Goal: Task Accomplishment & Management: Complete application form

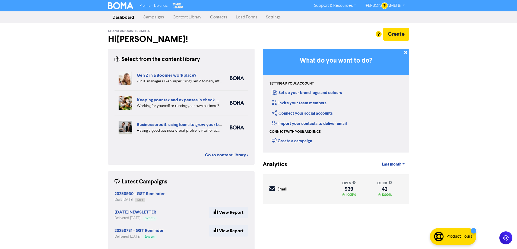
click at [212, 17] on link "Contacts" at bounding box center [219, 17] width 26 height 11
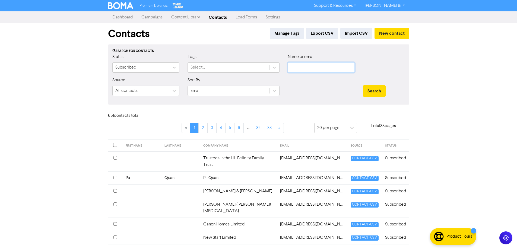
click at [309, 68] on input "text" at bounding box center [320, 67] width 67 height 10
paste input "Win & Kai Limited"
type input "Win & Kai Limited"
click at [372, 93] on button "Search" at bounding box center [374, 90] width 23 height 11
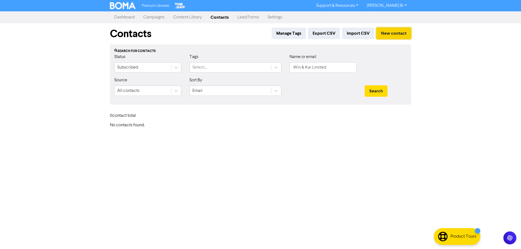
click at [386, 34] on button "New contact" at bounding box center [393, 33] width 35 height 11
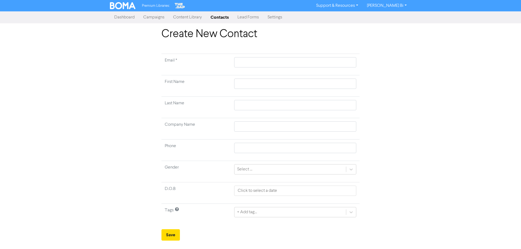
click at [247, 120] on td at bounding box center [295, 128] width 129 height 21
click at [252, 129] on input "text" at bounding box center [295, 126] width 122 height 10
paste input "Win & Kai Limited"
type input "Win & Kai Limited"
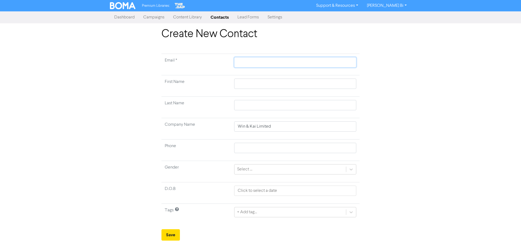
click at [245, 60] on input "text" at bounding box center [295, 62] width 122 height 10
paste input "[EMAIL_ADDRESS][DOMAIN_NAME]"
type input "[EMAIL_ADDRESS][DOMAIN_NAME]"
click at [167, 238] on button "Save" at bounding box center [170, 234] width 18 height 11
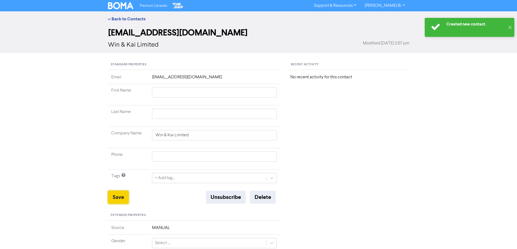
click at [123, 200] on button "Save" at bounding box center [118, 197] width 21 height 13
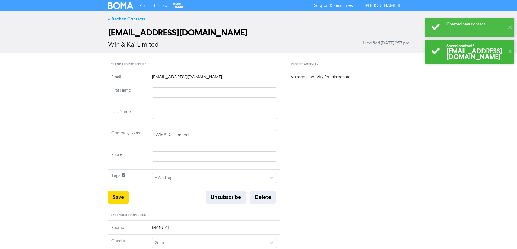
click at [128, 21] on link "<< Back to Contacts" at bounding box center [126, 18] width 37 height 5
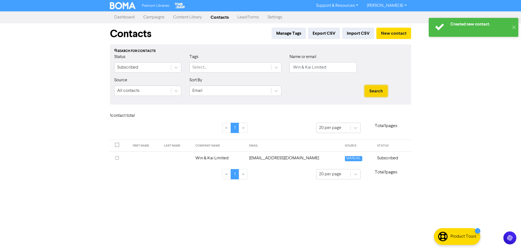
click at [383, 92] on button "Search" at bounding box center [375, 90] width 23 height 11
drag, startPoint x: 269, startPoint y: 65, endPoint x: 219, endPoint y: 61, distance: 50.0
click at [218, 61] on div "Status Subscribed Tags Select... Name or email Win & Kai Limited" at bounding box center [260, 65] width 300 height 23
paste input "[EMAIL_ADDRESS][DOMAIN_NAME]"
type input "[EMAIL_ADDRESS][DOMAIN_NAME]"
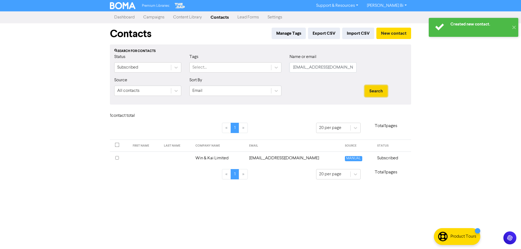
click at [375, 90] on button "Search" at bounding box center [375, 90] width 23 height 11
drag, startPoint x: 349, startPoint y: 66, endPoint x: 242, endPoint y: 71, distance: 107.2
click at [259, 71] on div "Status Subscribed Tags Select... Name or email [EMAIL_ADDRESS][DOMAIN_NAME]" at bounding box center [260, 65] width 300 height 23
click at [364, 85] on button "Search" at bounding box center [375, 90] width 23 height 11
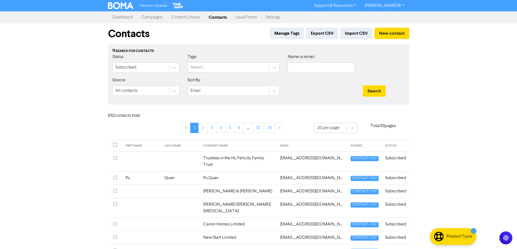
click at [45, 100] on div "Premium Libraries: Support & Resources Video Tutorials FAQ & Guides Marketing E…" at bounding box center [258, 124] width 517 height 249
click at [312, 70] on input "text" at bounding box center [320, 67] width 67 height 10
paste input "[PERSON_NAME] Wehi [PERSON_NAME]"
type input "[PERSON_NAME] Wehi [PERSON_NAME]"
click at [376, 90] on button "Search" at bounding box center [374, 90] width 23 height 11
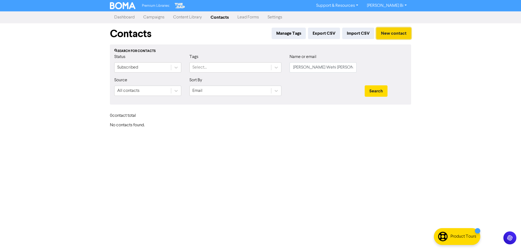
click at [392, 34] on button "New contact" at bounding box center [393, 33] width 35 height 11
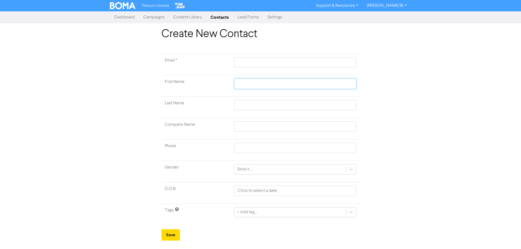
click at [245, 82] on input "text" at bounding box center [295, 84] width 122 height 10
paste input "[PERSON_NAME] Wehi [PERSON_NAME]"
type input "[PERSON_NAME] Wehi [PERSON_NAME]"
drag, startPoint x: 248, startPoint y: 83, endPoint x: 269, endPoint y: 83, distance: 20.3
click at [269, 83] on input "[PERSON_NAME] Wehi [PERSON_NAME]" at bounding box center [295, 84] width 122 height 10
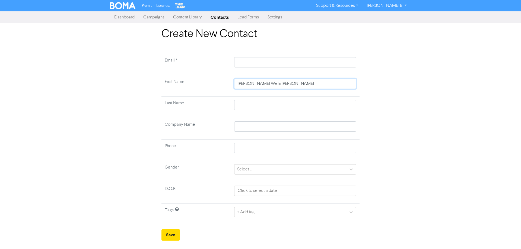
type input "Levi DFawcett"
type input "[PERSON_NAME]"
click at [256, 84] on input "[PERSON_NAME]" at bounding box center [295, 84] width 122 height 10
type input "Levi"
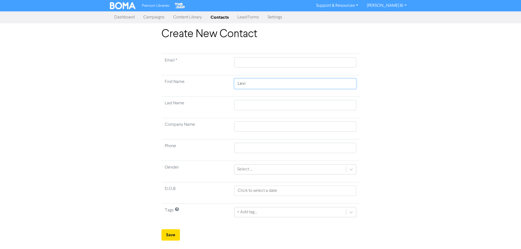
type input "Levi"
click at [249, 105] on input "text" at bounding box center [295, 105] width 122 height 10
paste input "[PERSON_NAME]"
type input "[PERSON_NAME]"
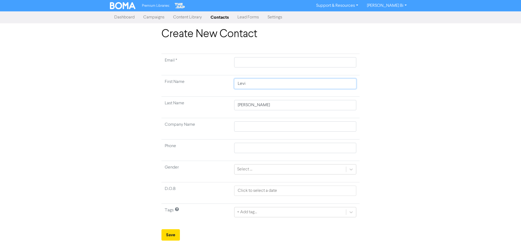
click at [251, 83] on input "Levi" at bounding box center [295, 84] width 122 height 10
type input "Levi"
click at [246, 58] on input "text" at bounding box center [295, 62] width 122 height 10
paste input "[EMAIL_ADDRESS][DOMAIN_NAME]"
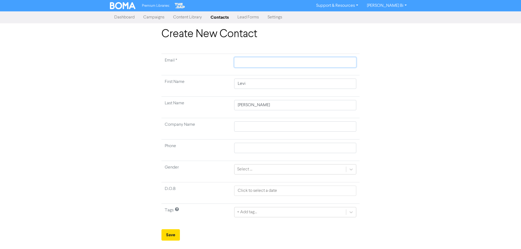
type input "[EMAIL_ADDRESS][DOMAIN_NAME]"
click at [173, 233] on button "Save" at bounding box center [170, 234] width 18 height 11
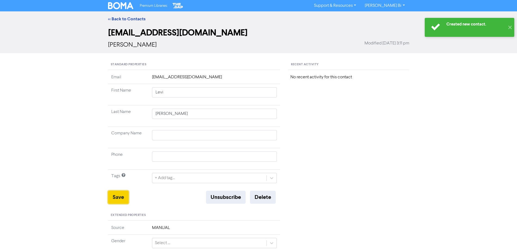
click at [120, 199] on button "Save" at bounding box center [118, 197] width 21 height 13
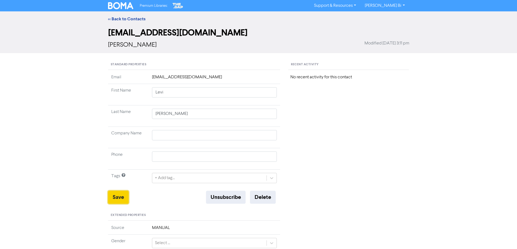
click at [120, 197] on button "Save" at bounding box center [118, 197] width 21 height 13
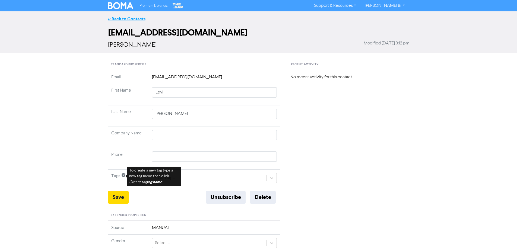
click at [131, 19] on link "<< Back to Contacts" at bounding box center [126, 18] width 37 height 5
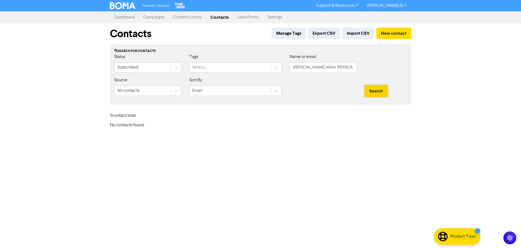
click at [376, 89] on button "Search" at bounding box center [375, 90] width 23 height 11
click at [390, 34] on button "New contact" at bounding box center [393, 33] width 35 height 11
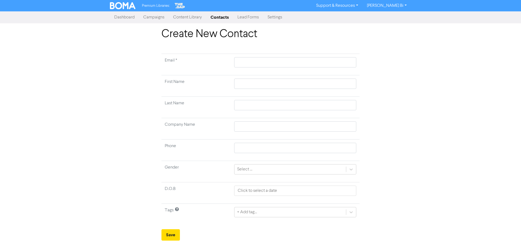
click at [185, 16] on link "Content Library" at bounding box center [187, 17] width 37 height 11
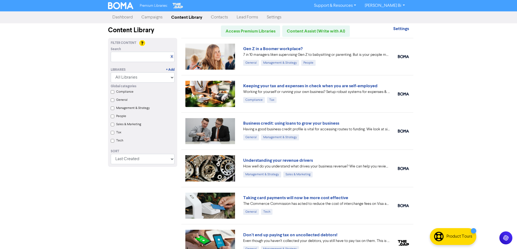
click at [220, 12] on link "Contacts" at bounding box center [219, 17] width 26 height 11
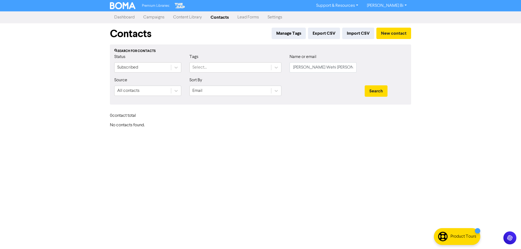
click at [220, 18] on link "Contacts" at bounding box center [219, 17] width 27 height 11
drag, startPoint x: 306, startPoint y: 67, endPoint x: 310, endPoint y: 67, distance: 3.8
click at [306, 66] on input "[PERSON_NAME] Wehi [PERSON_NAME]" at bounding box center [322, 67] width 67 height 10
click at [347, 67] on input "[PERSON_NAME] Wehi [PERSON_NAME]" at bounding box center [322, 67] width 67 height 10
drag, startPoint x: 302, startPoint y: 68, endPoint x: 325, endPoint y: 68, distance: 23.1
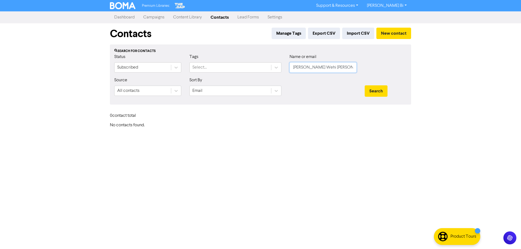
click at [325, 68] on input "[PERSON_NAME] Wehi [PERSON_NAME]" at bounding box center [322, 67] width 67 height 10
click at [364, 85] on button "Search" at bounding box center [375, 90] width 23 height 11
click at [373, 95] on button "Search" at bounding box center [375, 90] width 23 height 11
drag, startPoint x: 329, startPoint y: 69, endPoint x: 189, endPoint y: 71, distance: 140.2
click at [189, 71] on div "Status Subscribed Tags Select... Name or email [PERSON_NAME]" at bounding box center [260, 65] width 300 height 23
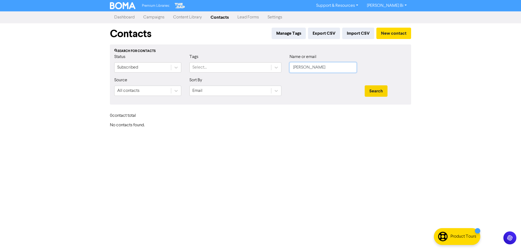
paste input "[EMAIL_ADDRESS][DOMAIN_NAME]"
click at [377, 90] on button "Search" at bounding box center [375, 90] width 23 height 11
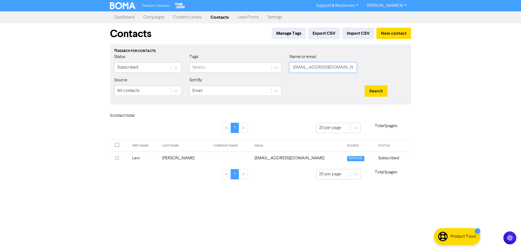
drag, startPoint x: 293, startPoint y: 68, endPoint x: 568, endPoint y: 74, distance: 275.0
click at [520, 74] on html "Premium Libraries: Support & Resources Video Tutorials FAQ & Guides Marketing E…" at bounding box center [260, 124] width 521 height 249
click at [364, 85] on button "Search" at bounding box center [375, 90] width 23 height 11
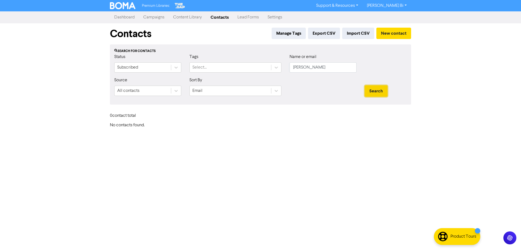
click at [369, 90] on button "Search" at bounding box center [375, 90] width 23 height 11
drag, startPoint x: 299, startPoint y: 66, endPoint x: 205, endPoint y: 63, distance: 94.1
click at [206, 63] on div "Status Subscribed Tags Select... Name or email [PERSON_NAME]" at bounding box center [260, 65] width 300 height 23
paste input "[EMAIL_ADDRESS][DOMAIN_NAME]"
type input "[EMAIL_ADDRESS][DOMAIN_NAME]"
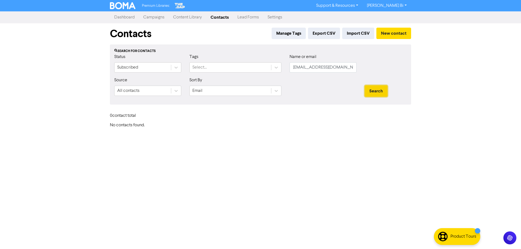
click at [377, 92] on button "Search" at bounding box center [375, 90] width 23 height 11
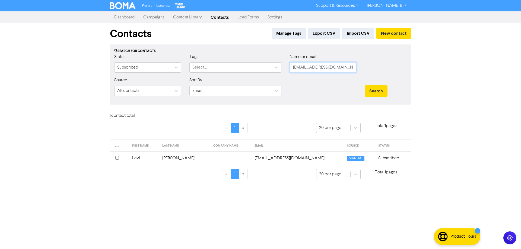
drag, startPoint x: 368, startPoint y: 67, endPoint x: 523, endPoint y: 66, distance: 155.1
click at [520, 66] on html "Premium Libraries: Support & Resources Video Tutorials FAQ & Guides Marketing E…" at bounding box center [260, 124] width 521 height 249
click at [364, 85] on button "Search" at bounding box center [375, 90] width 23 height 11
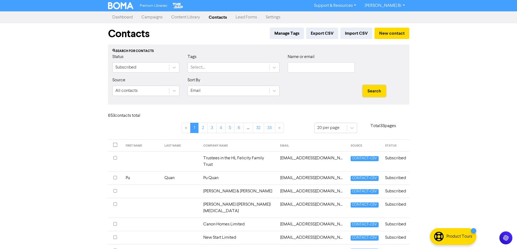
drag, startPoint x: 376, startPoint y: 90, endPoint x: 369, endPoint y: 83, distance: 10.5
click at [376, 90] on button "Search" at bounding box center [374, 90] width 23 height 11
